Goal: Browse casually

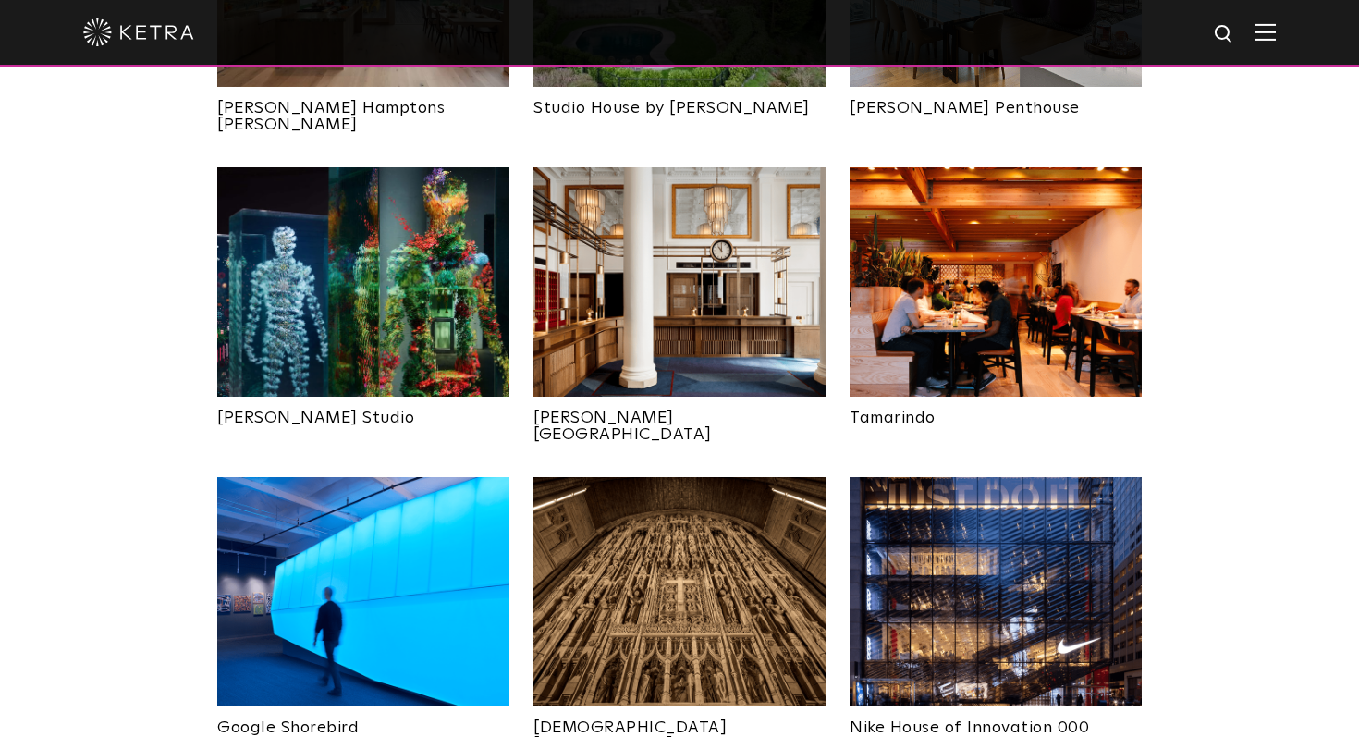
scroll to position [763, 0]
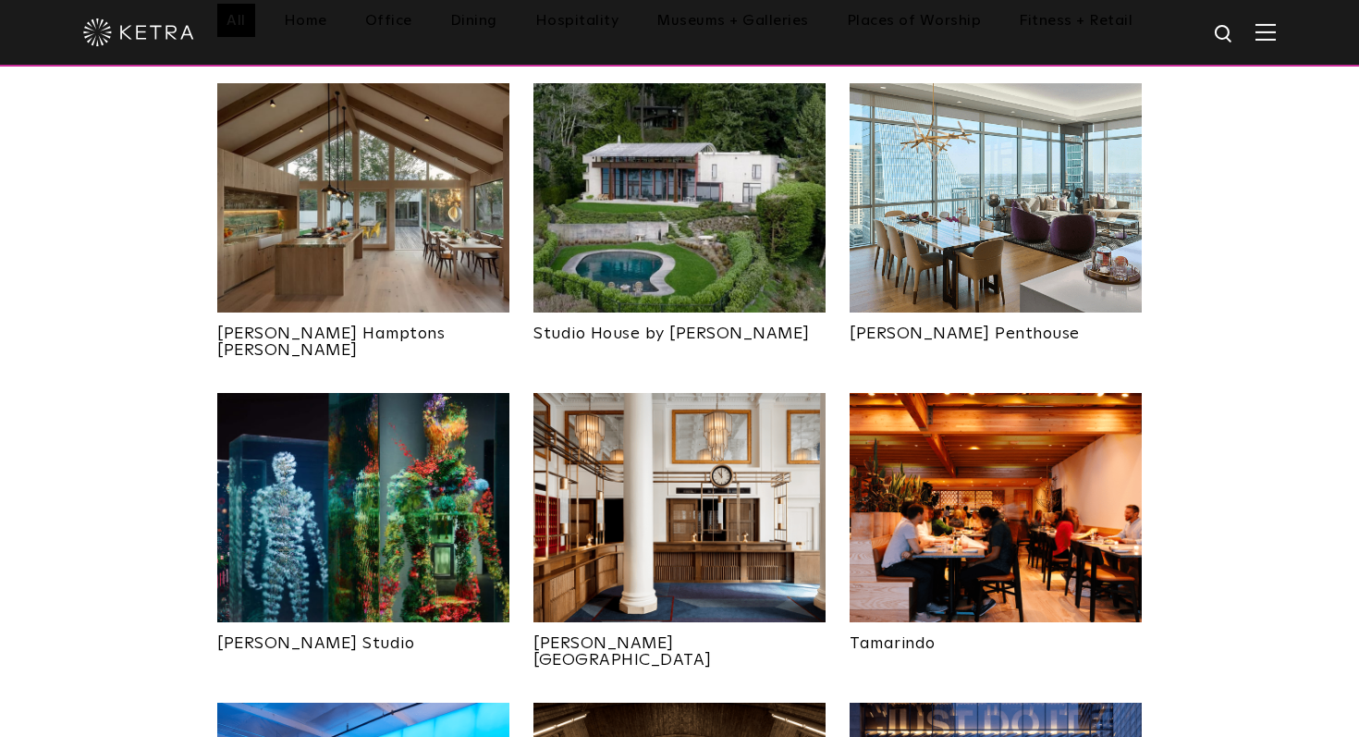
click at [388, 226] on img at bounding box center [363, 197] width 292 height 229
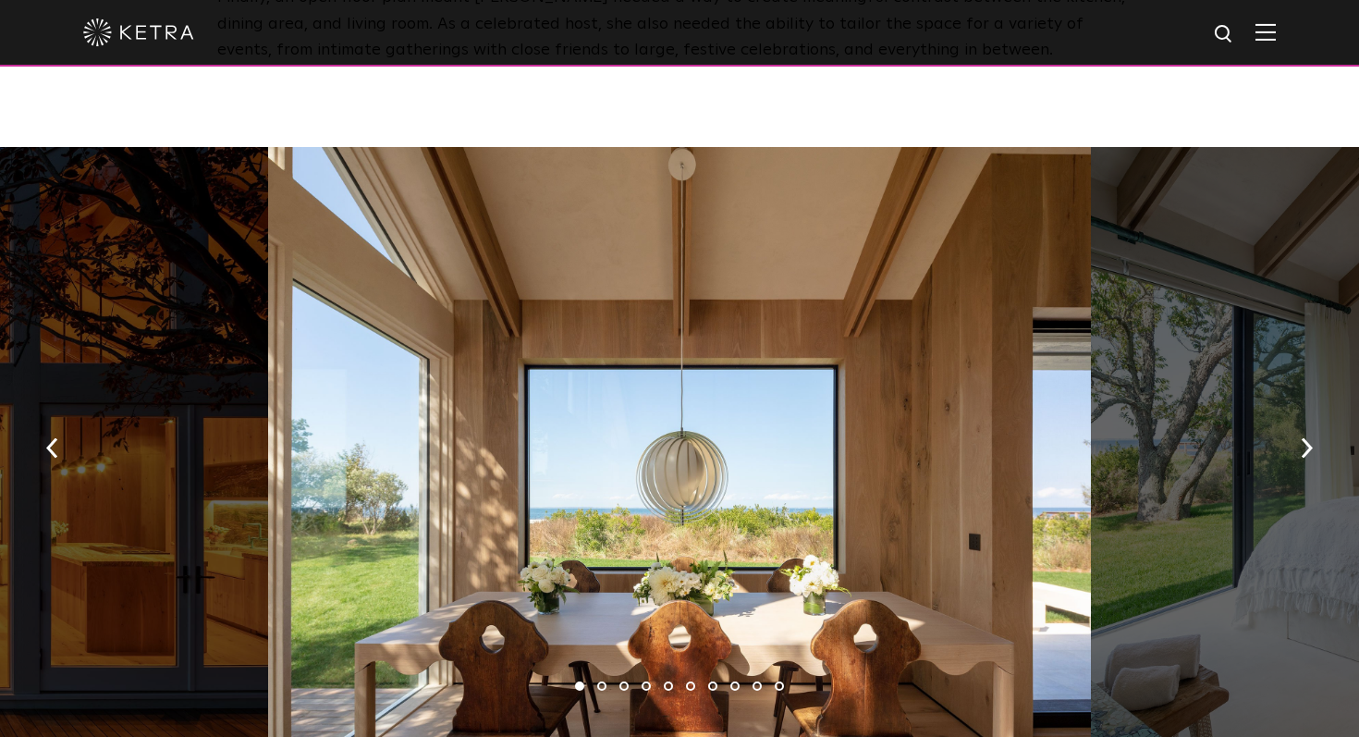
scroll to position [2580, 0]
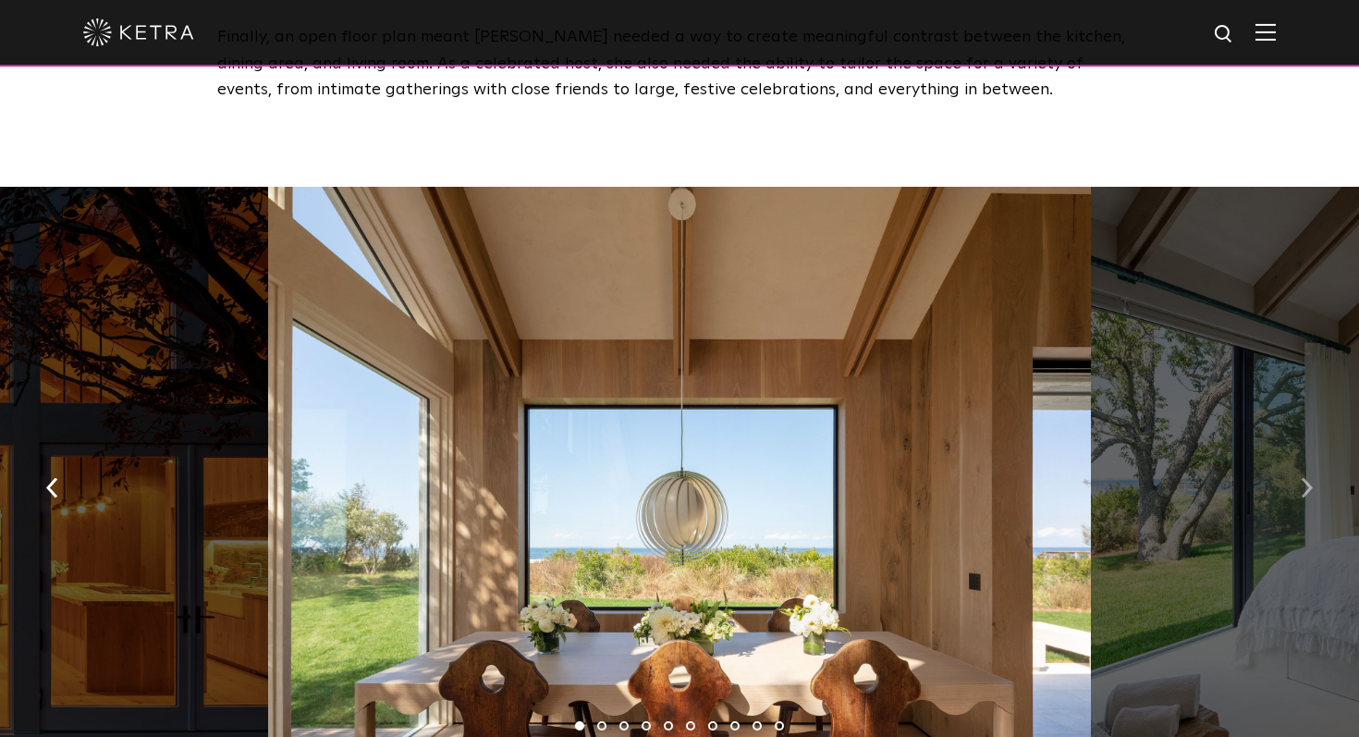
click at [1303, 477] on img "button" at bounding box center [1306, 487] width 12 height 20
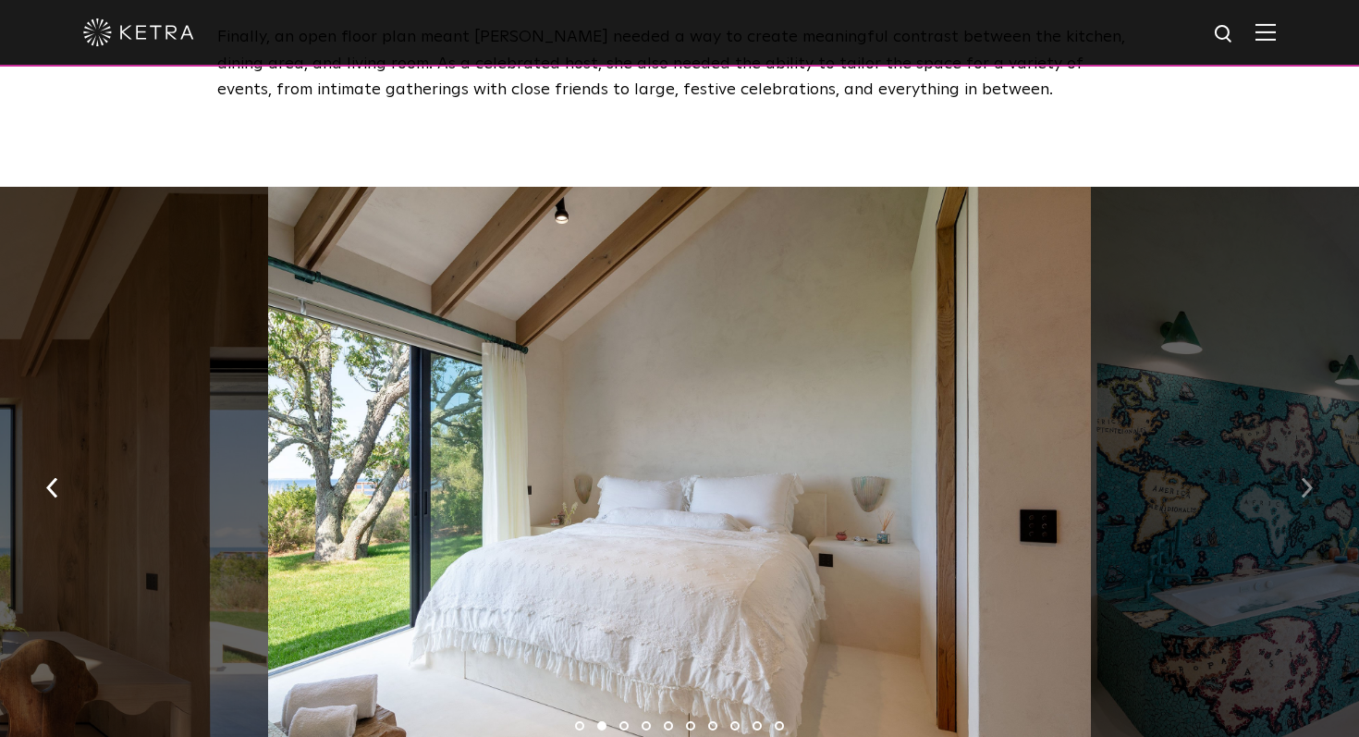
click at [1303, 477] on img "button" at bounding box center [1306, 487] width 12 height 20
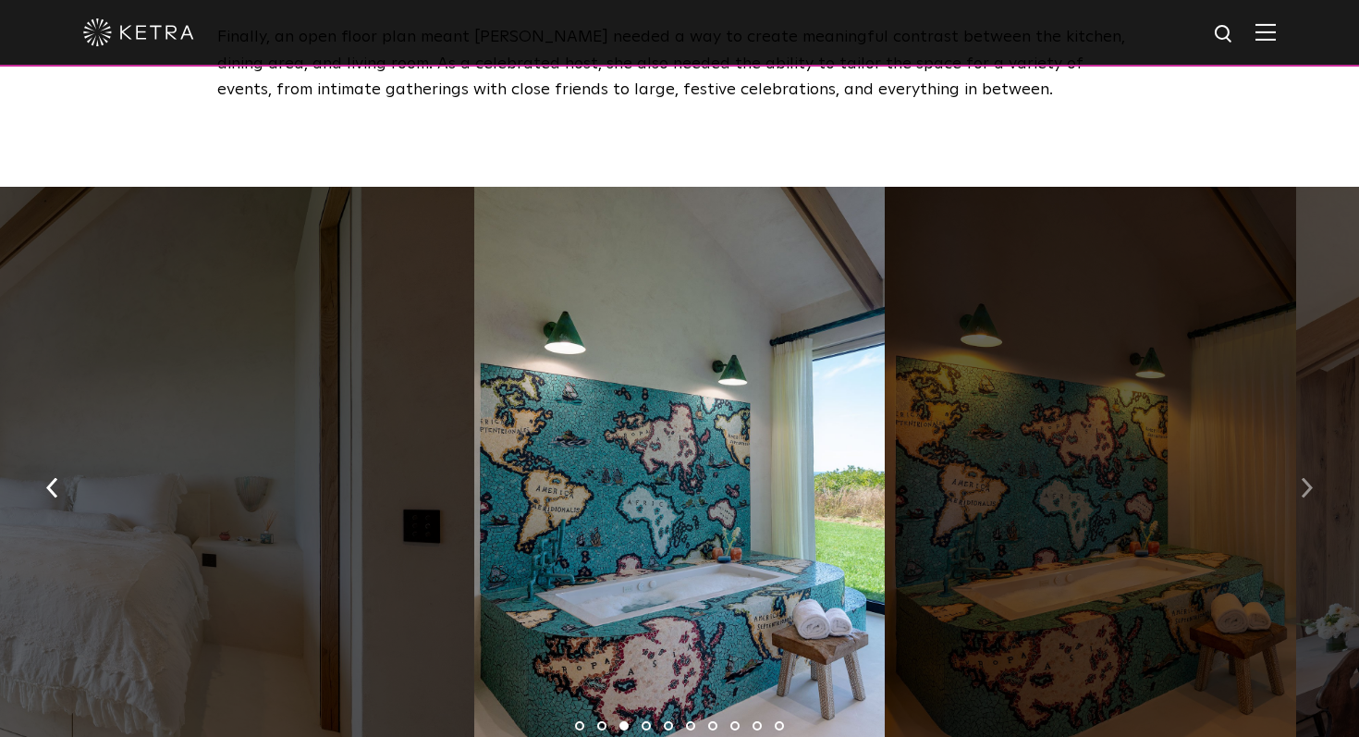
click at [1300, 477] on img "button" at bounding box center [1306, 487] width 12 height 20
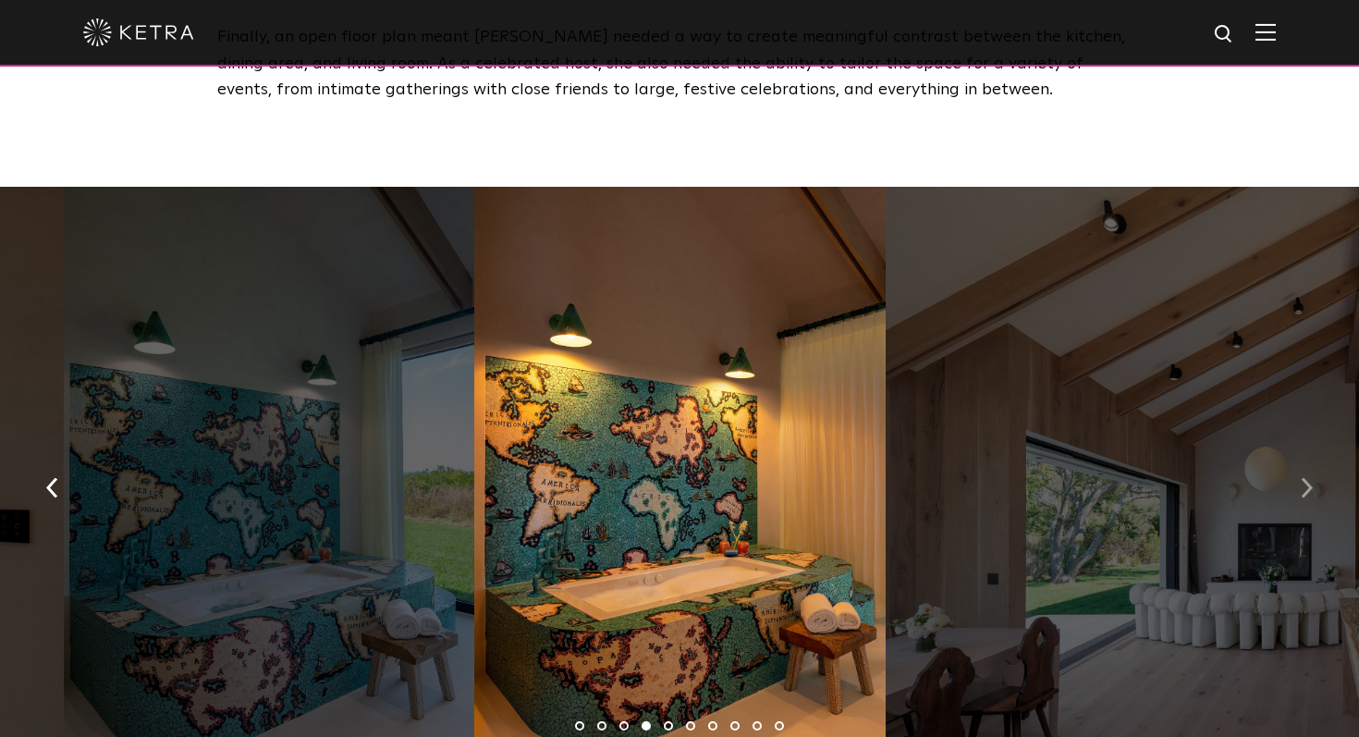
click at [1309, 477] on img "button" at bounding box center [1306, 487] width 12 height 20
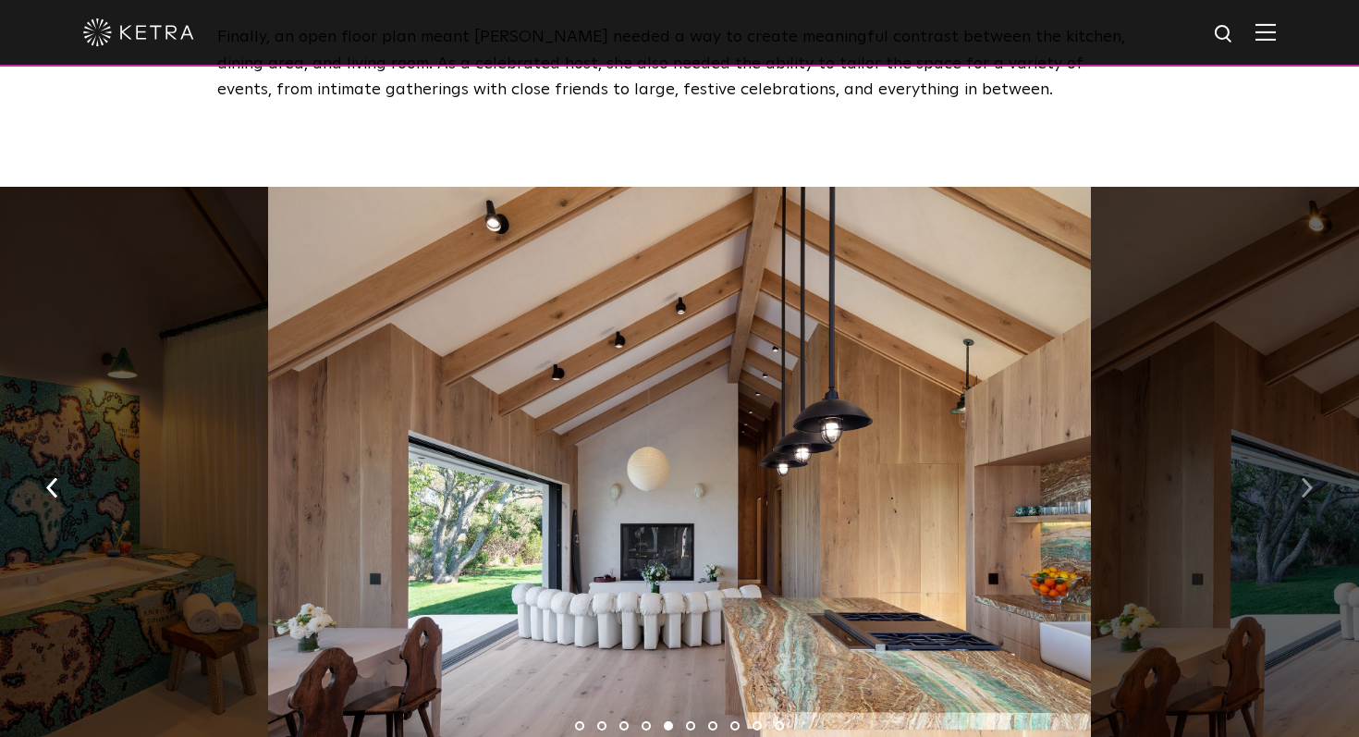
click at [1309, 477] on img "button" at bounding box center [1306, 487] width 12 height 20
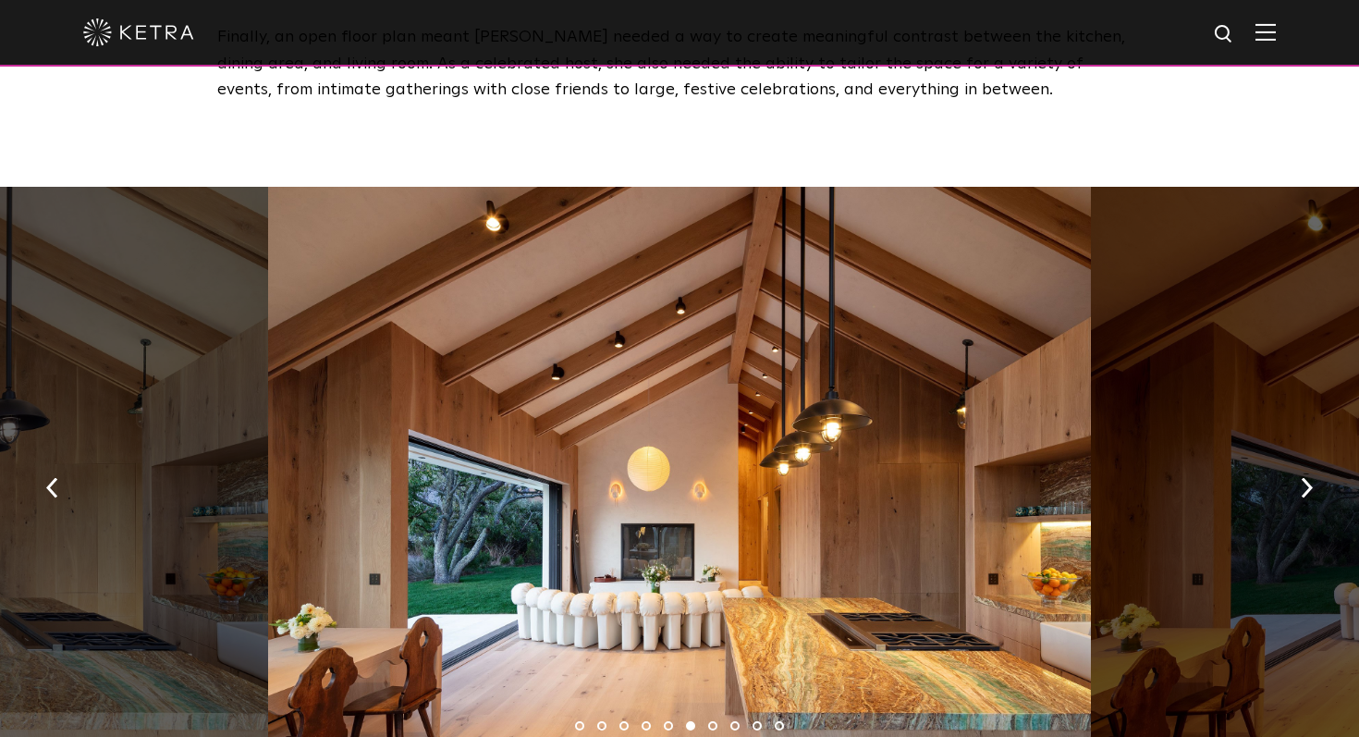
click at [163, 43] on img at bounding box center [138, 32] width 111 height 28
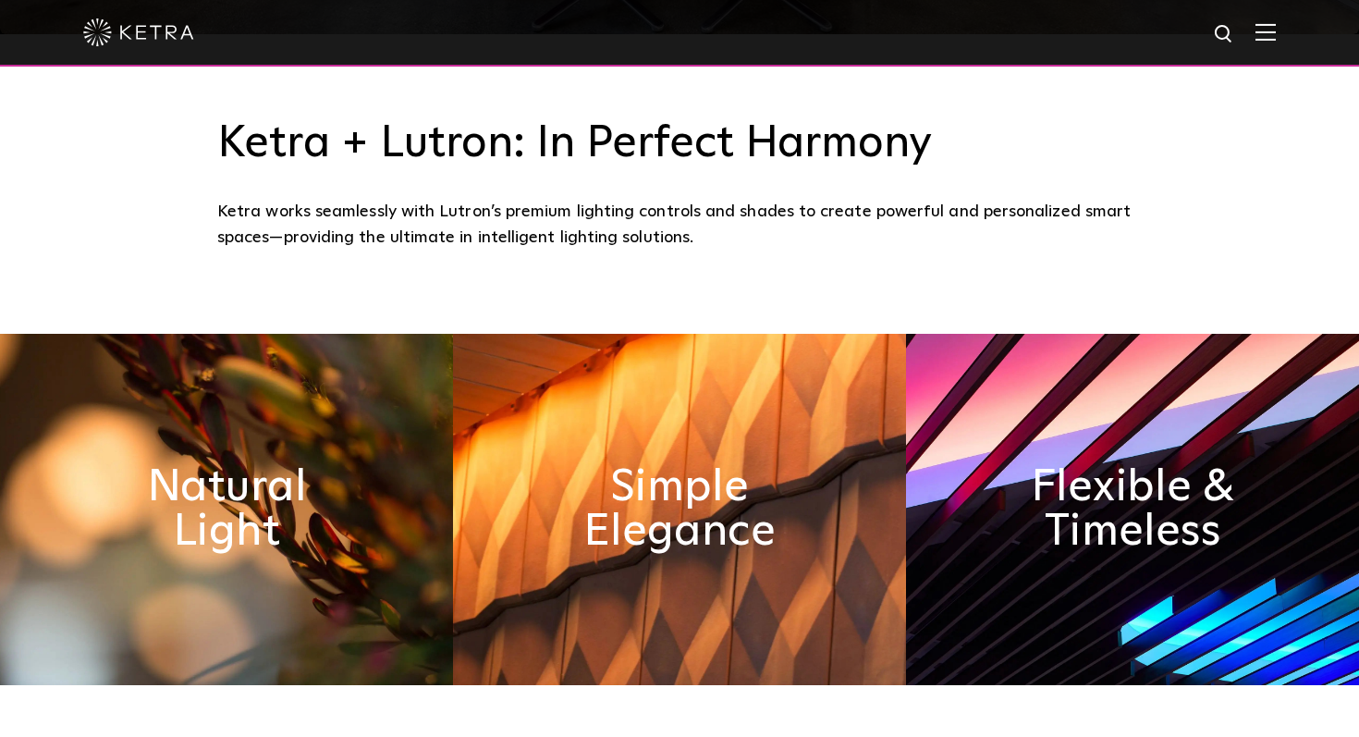
scroll to position [694, 0]
